Goal: Information Seeking & Learning: Find specific page/section

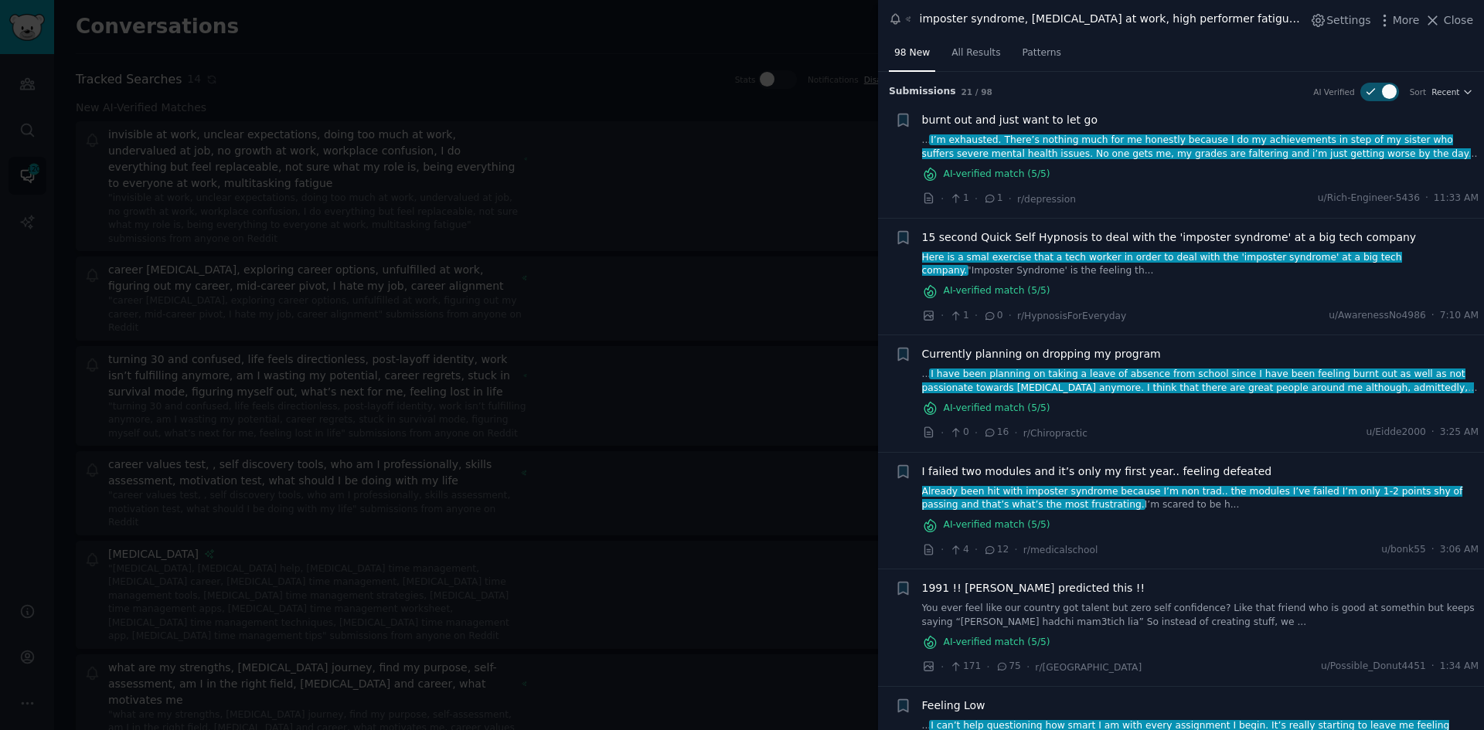
click at [189, 322] on div at bounding box center [742, 365] width 1484 height 730
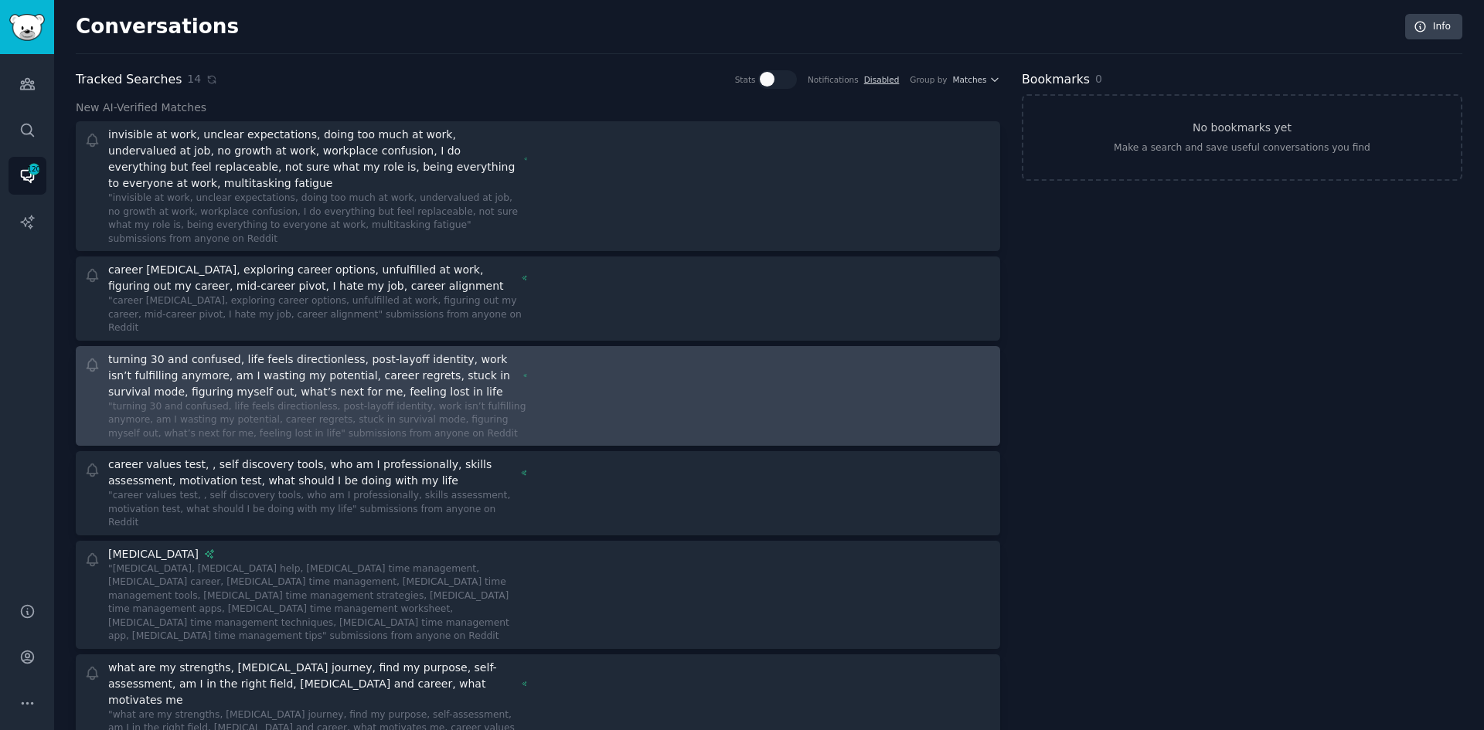
click at [572, 362] on div at bounding box center [771, 397] width 444 height 90
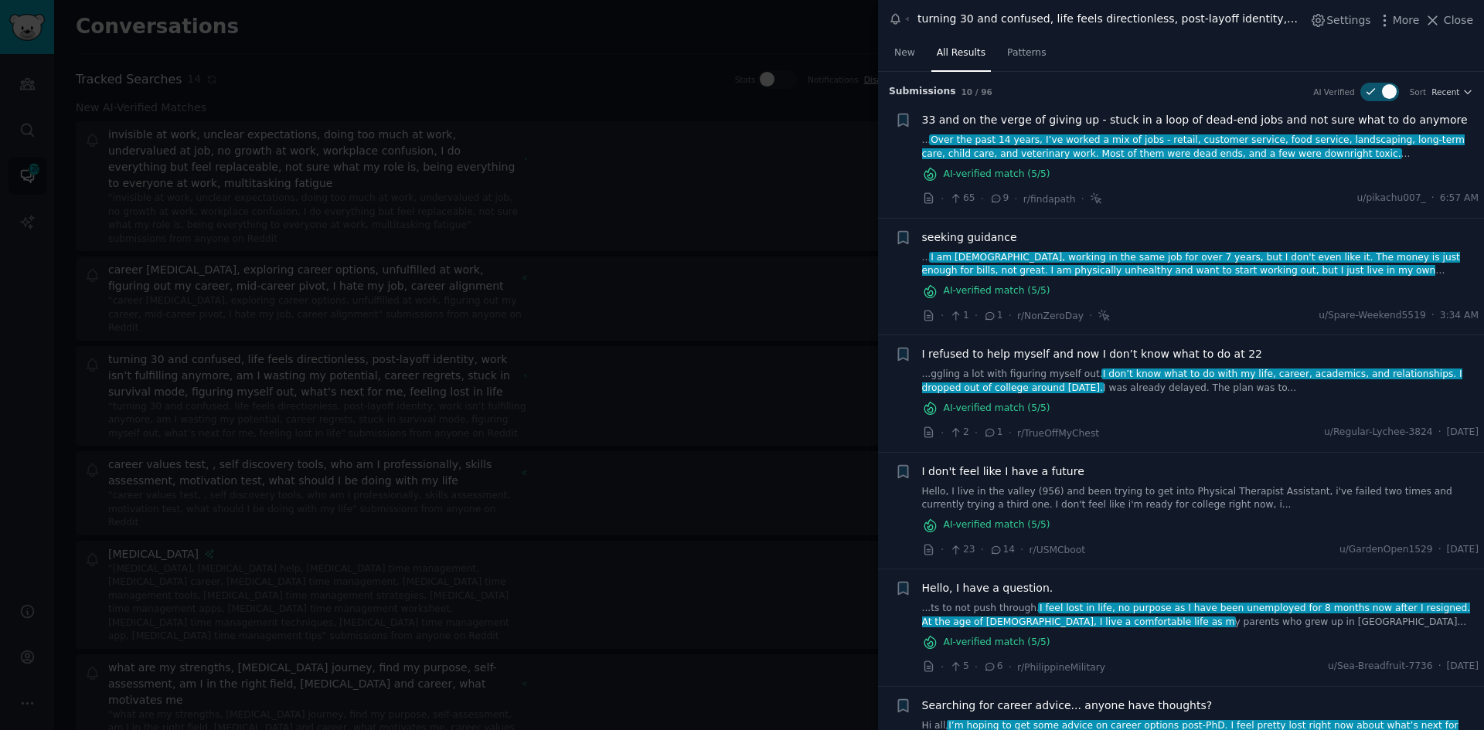
click at [997, 239] on span "seeking guidance" at bounding box center [969, 238] width 95 height 16
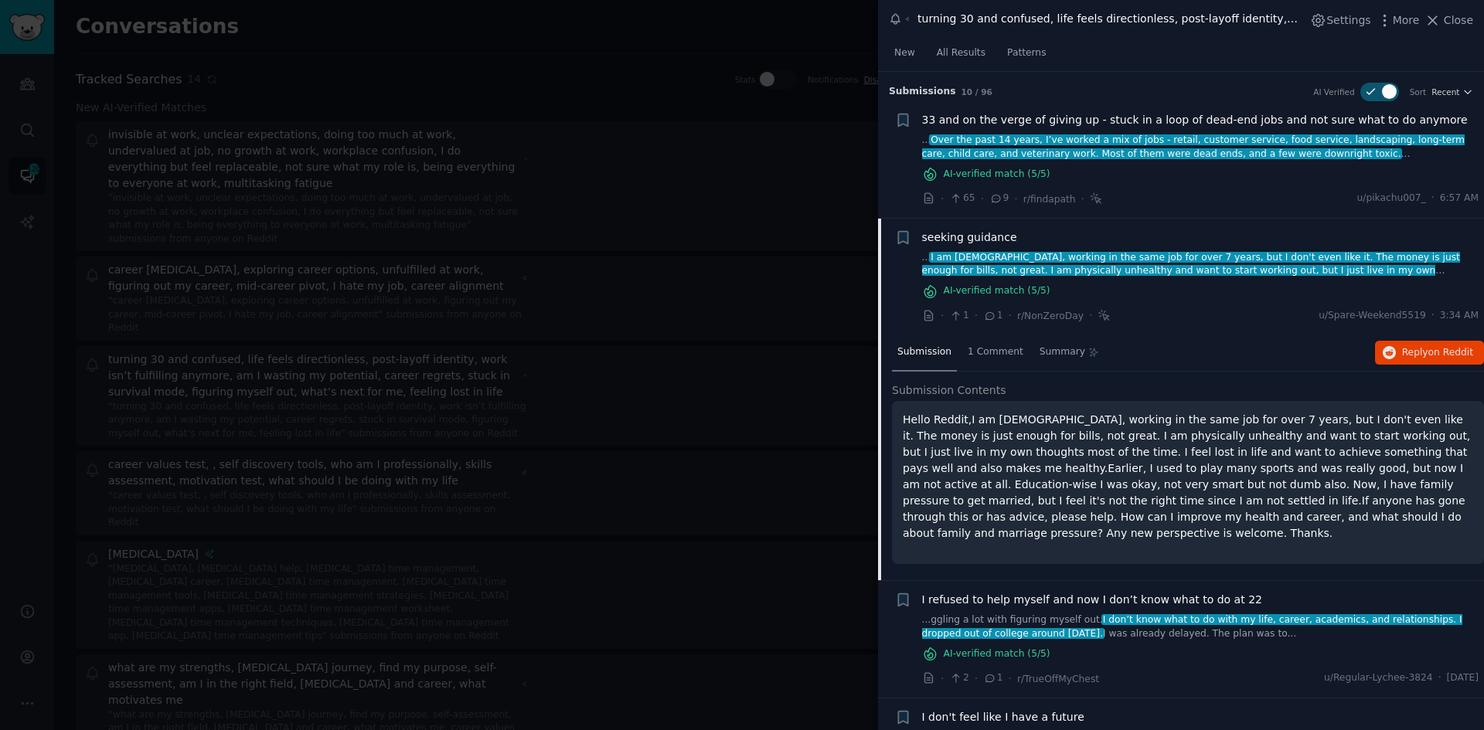
scroll to position [147, 0]
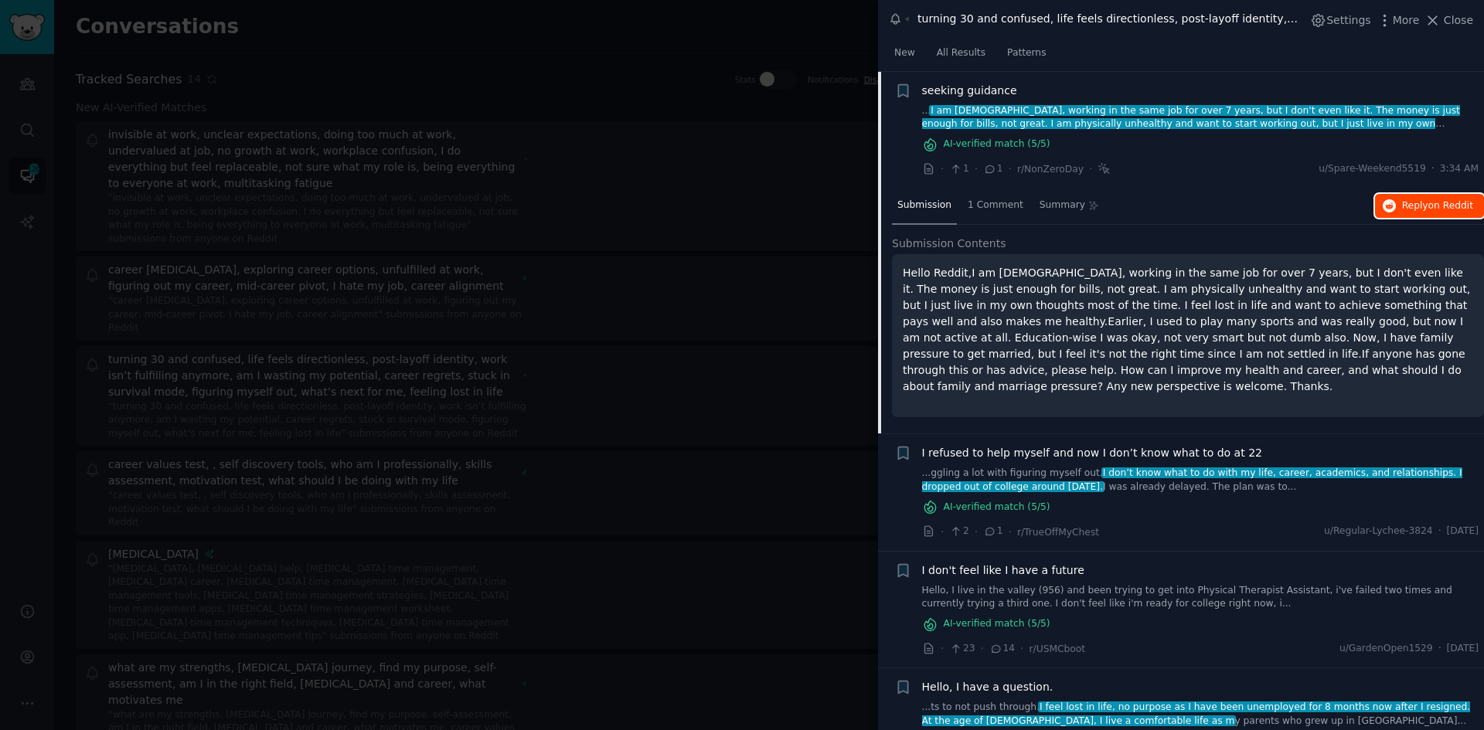
click at [1429, 206] on span "on Reddit" at bounding box center [1450, 205] width 45 height 11
